Goal: Find specific page/section: Find specific page/section

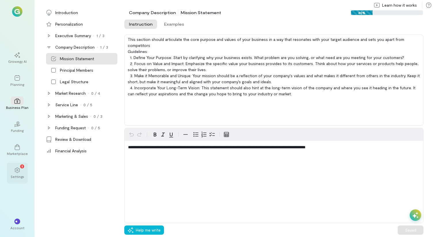
click at [22, 166] on span "1" at bounding box center [22, 166] width 1 height 5
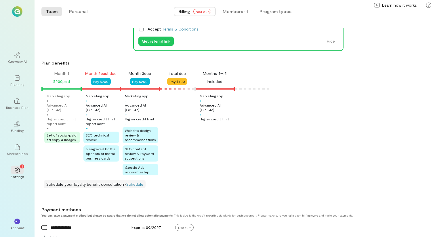
scroll to position [53, 0]
